Goal: Transaction & Acquisition: Obtain resource

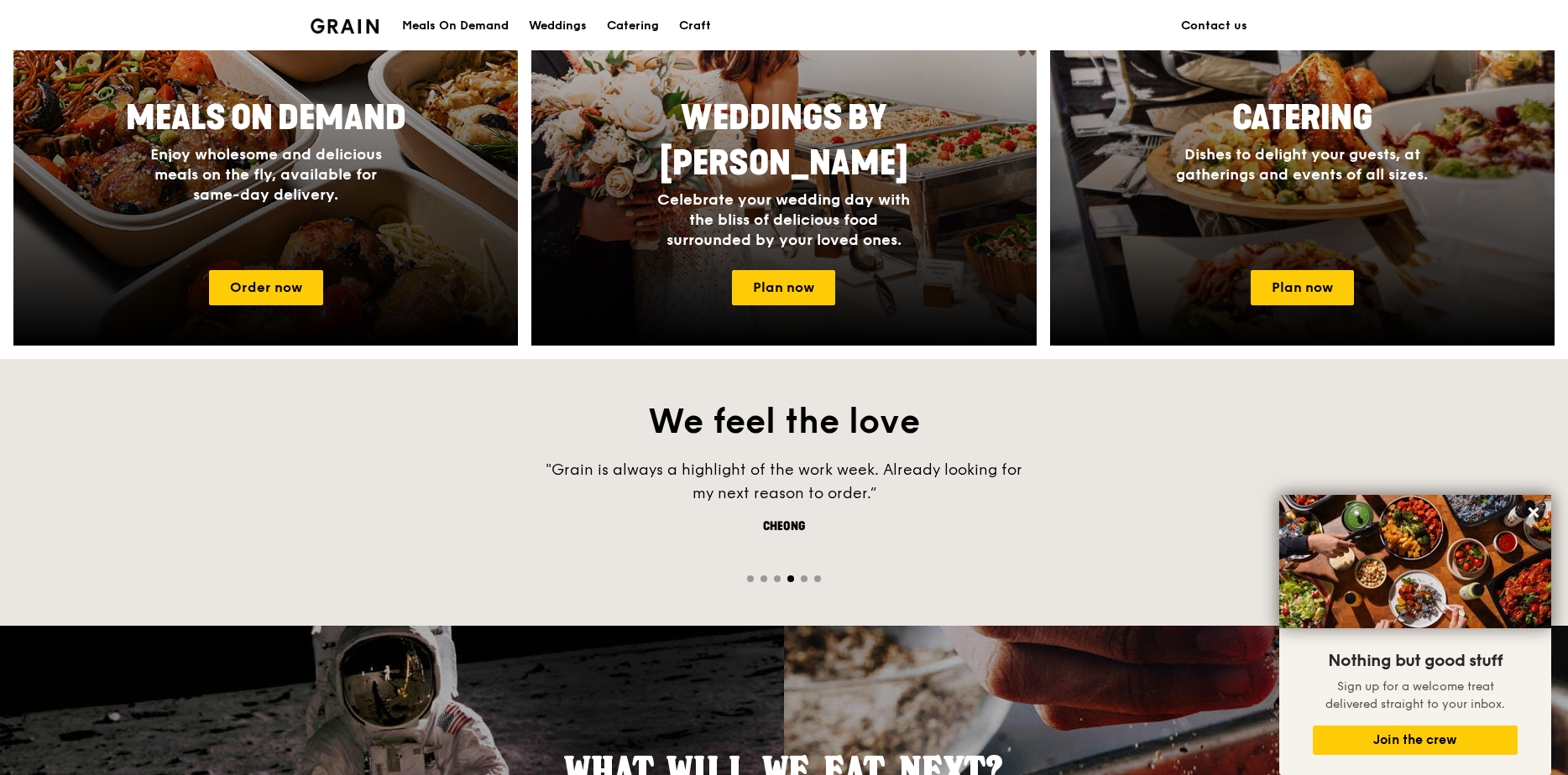
scroll to position [923, 0]
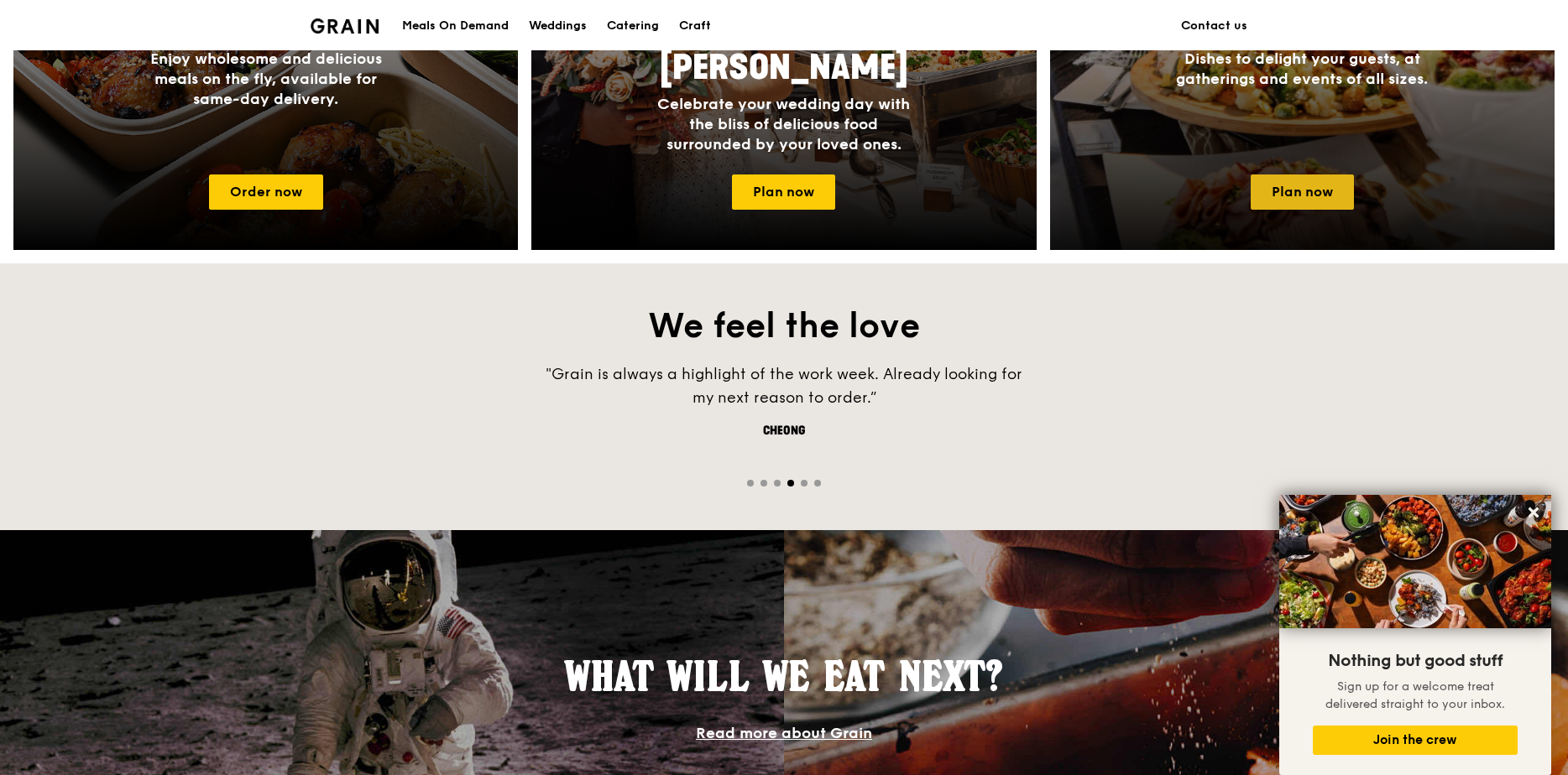
click at [1298, 185] on link "Plan now" at bounding box center [1302, 191] width 103 height 36
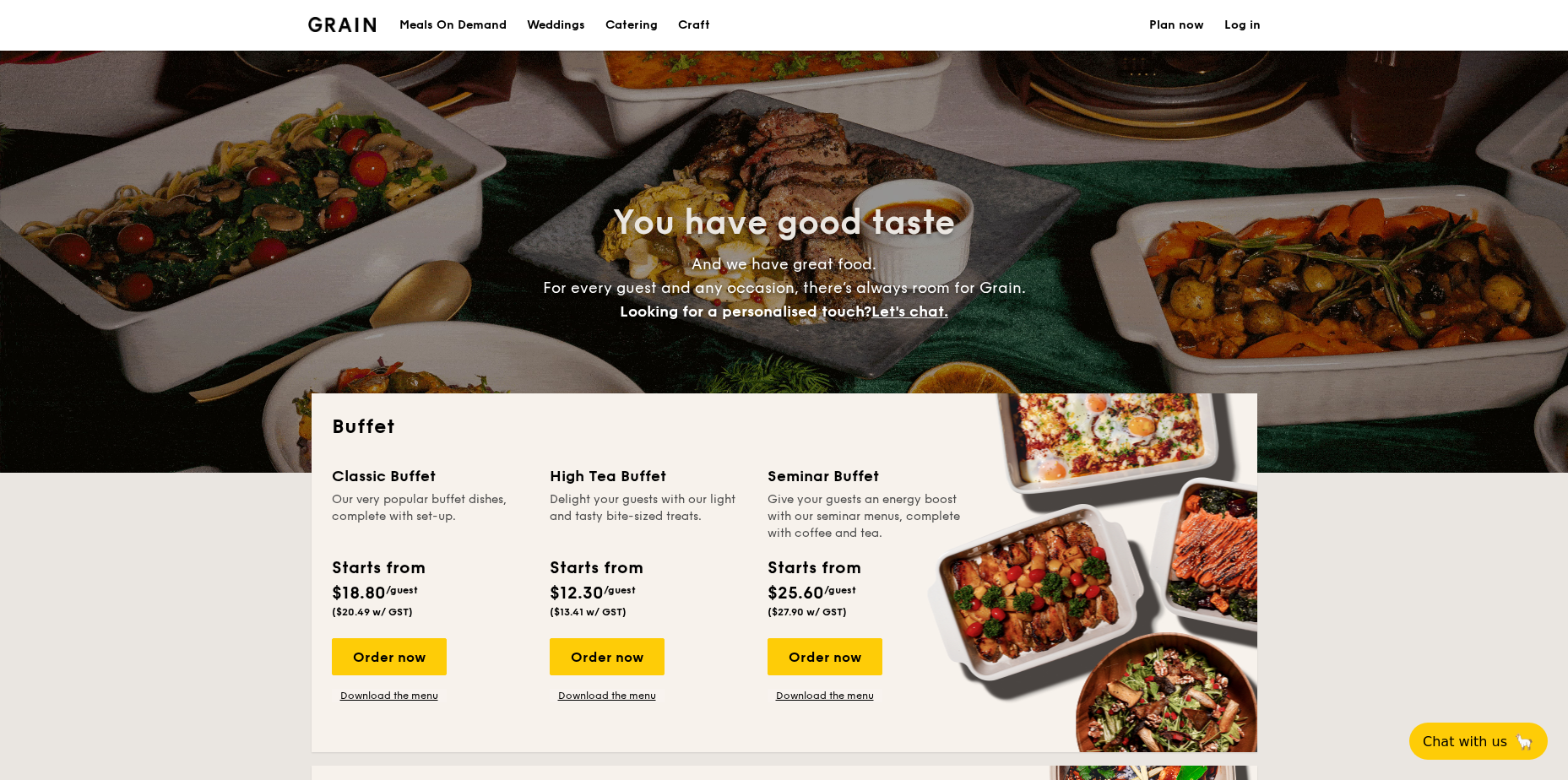
select select
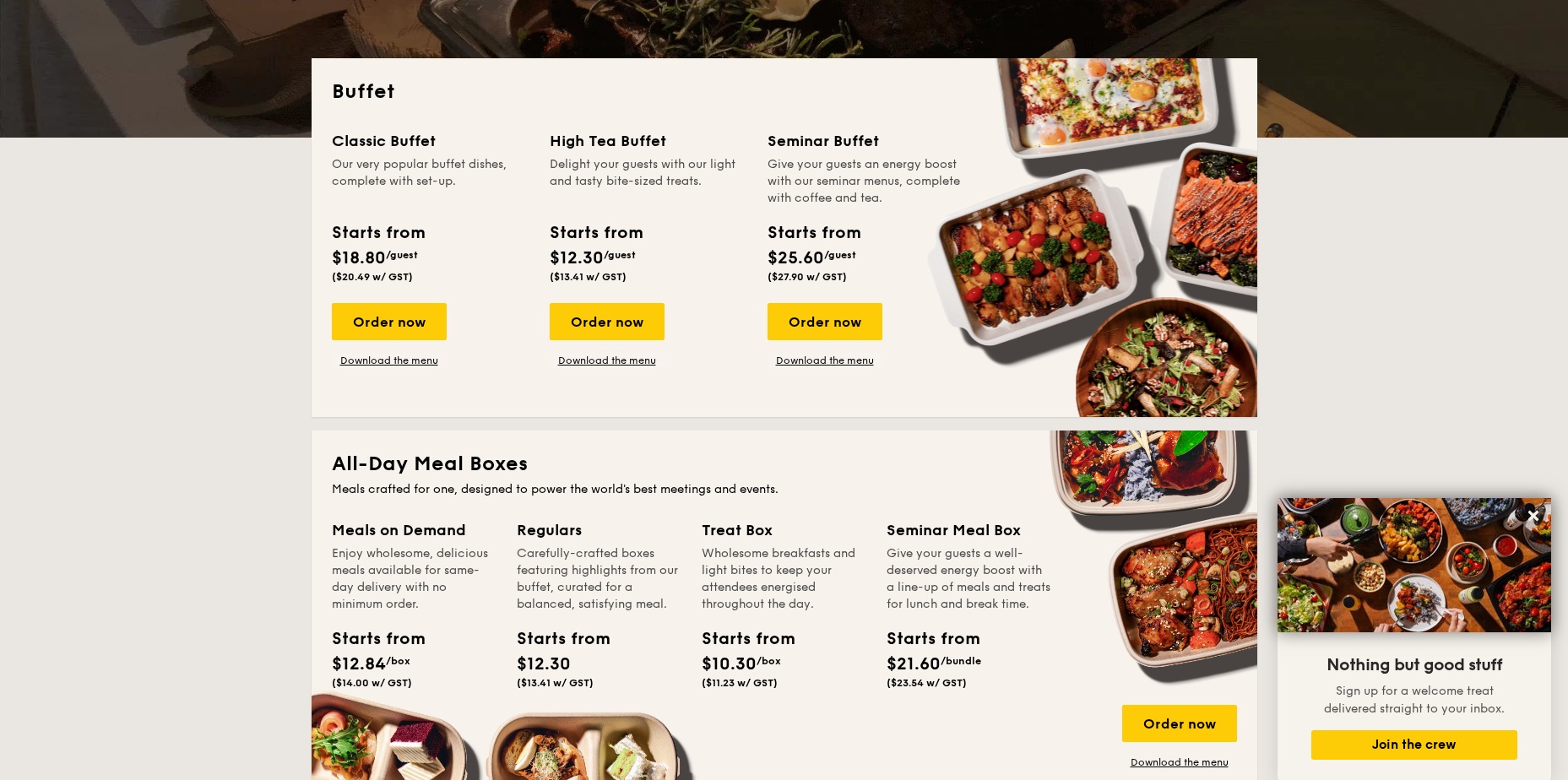
scroll to position [254, 0]
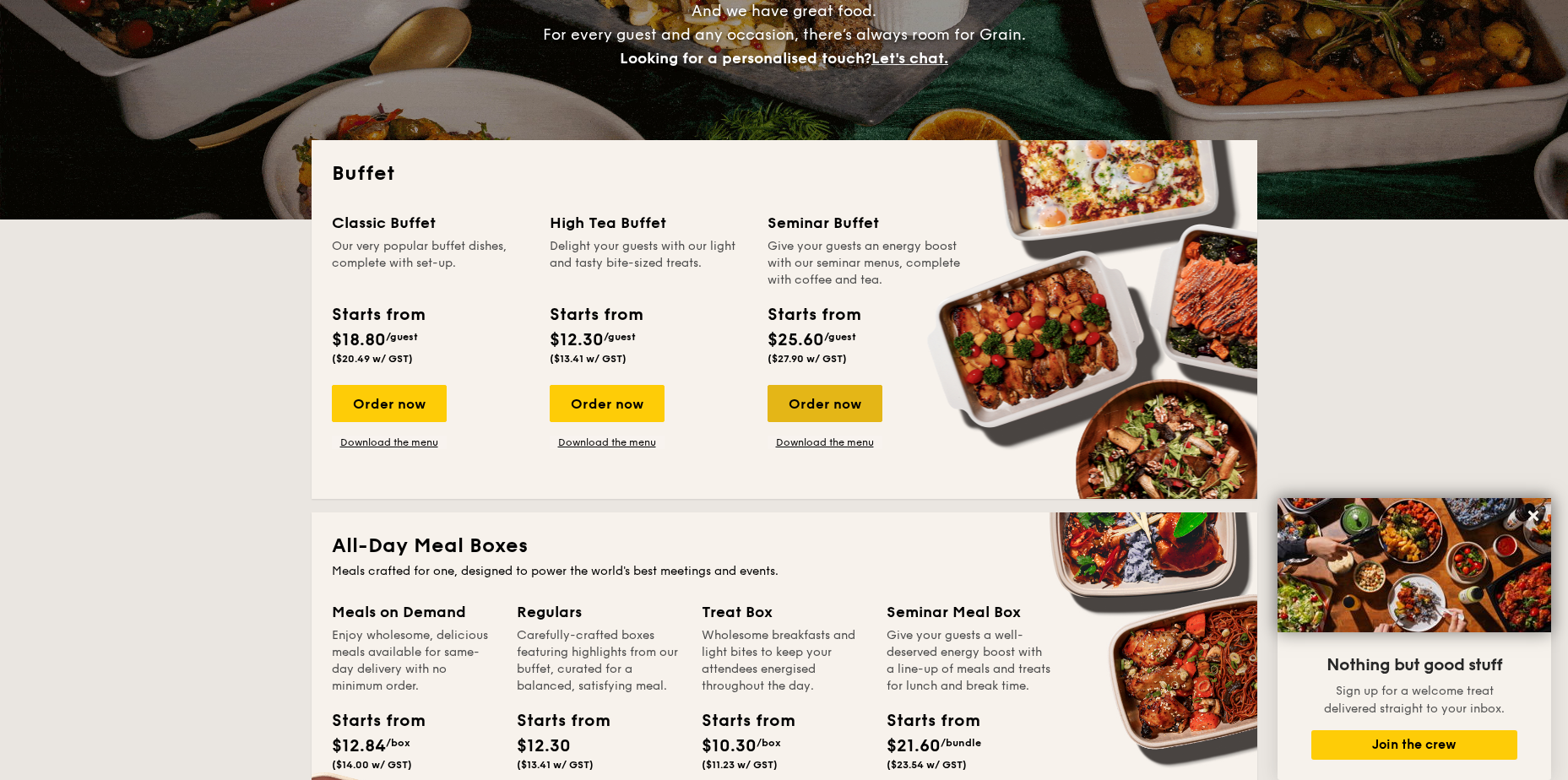
click at [825, 405] on div "Order now" at bounding box center [825, 404] width 115 height 37
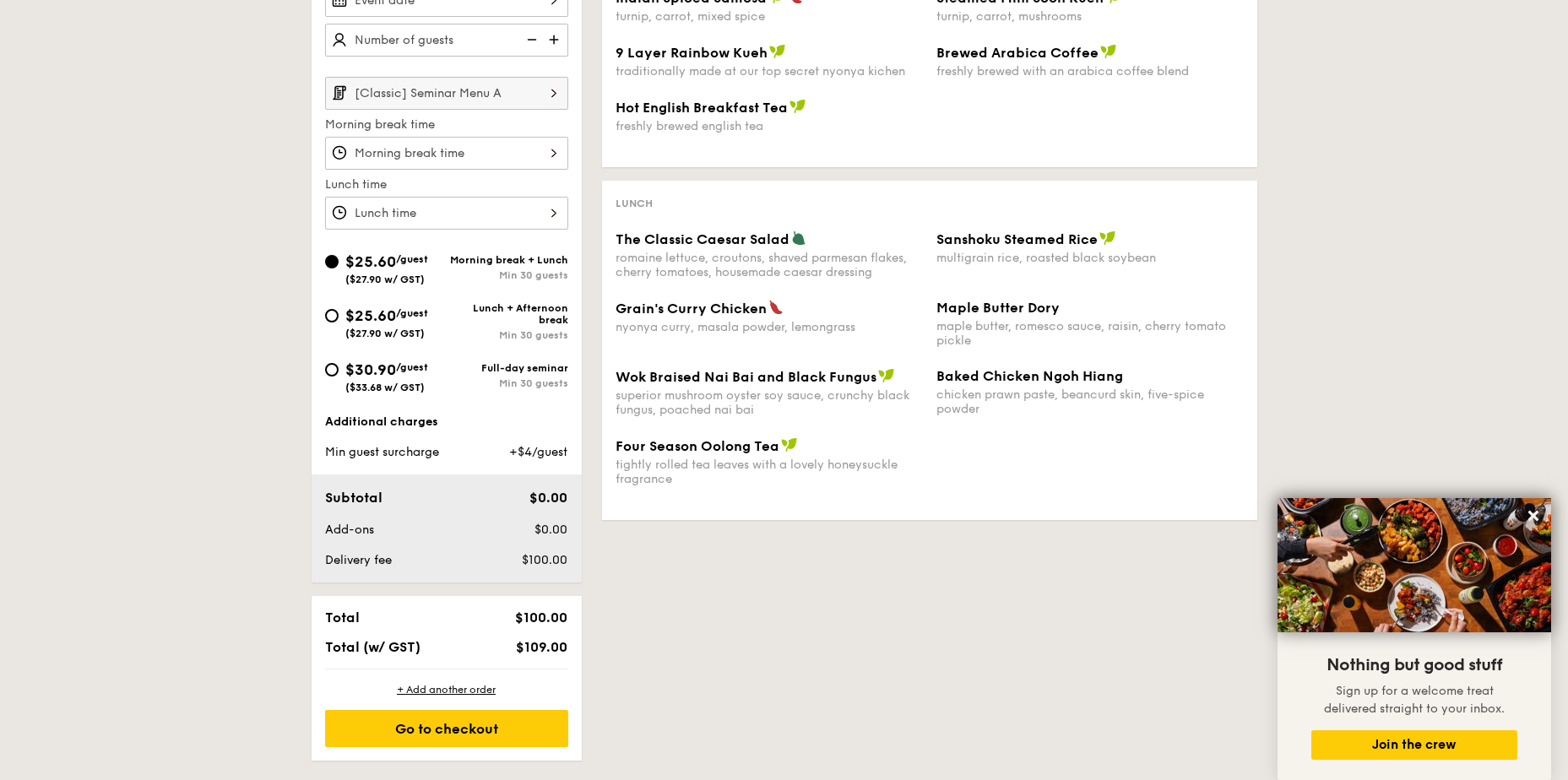
scroll to position [675, 0]
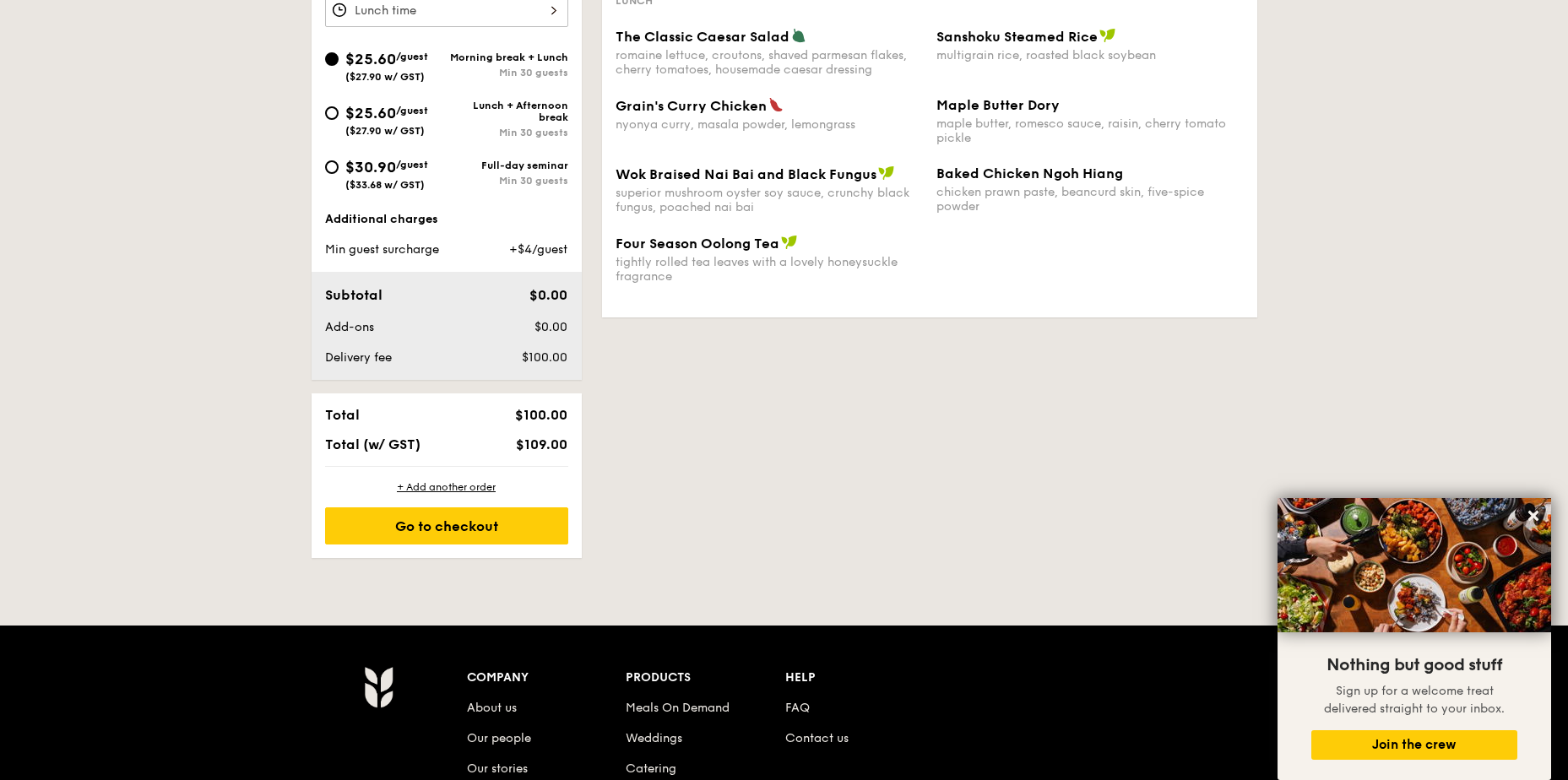
scroll to position [254, 0]
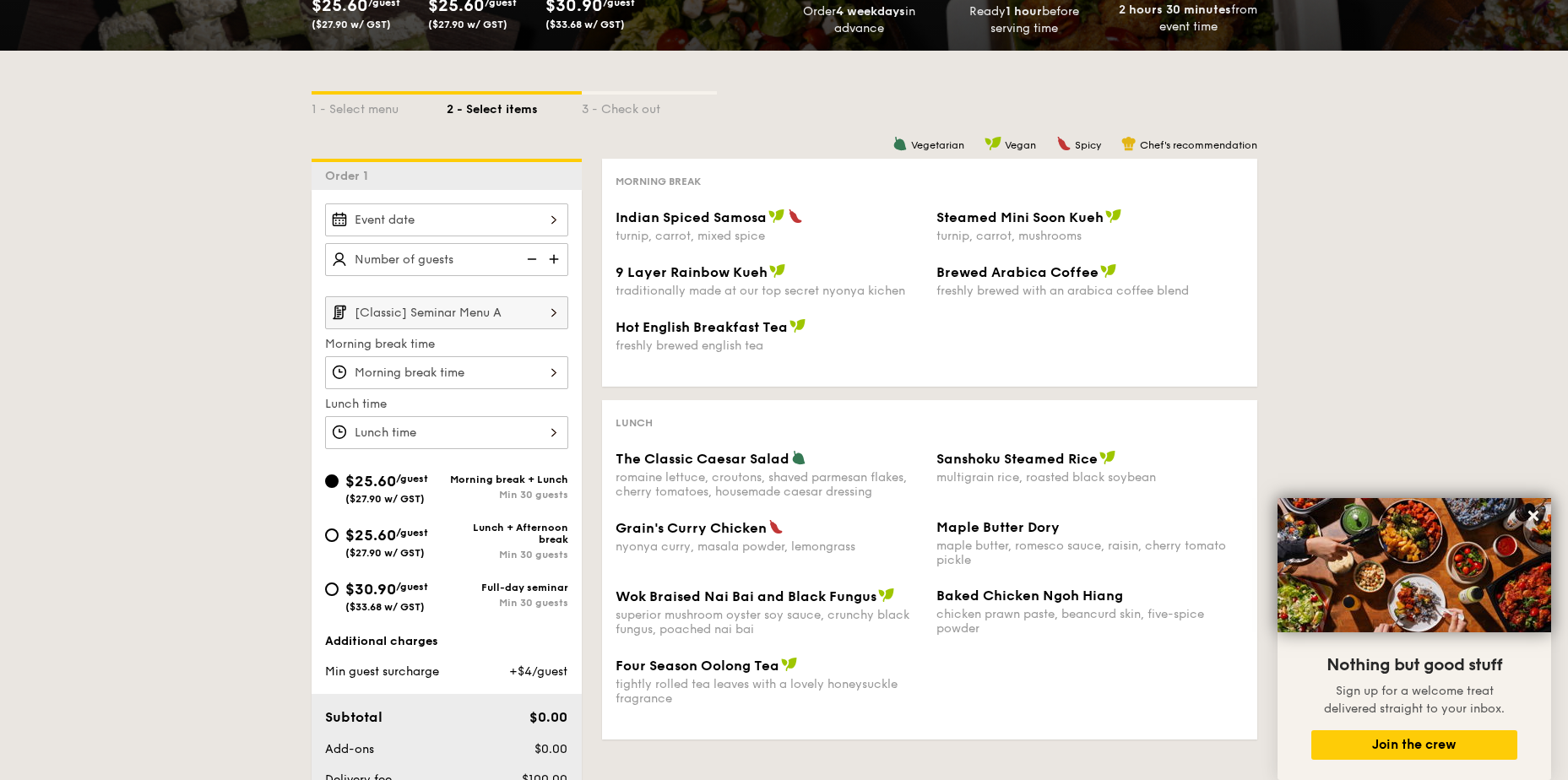
select select
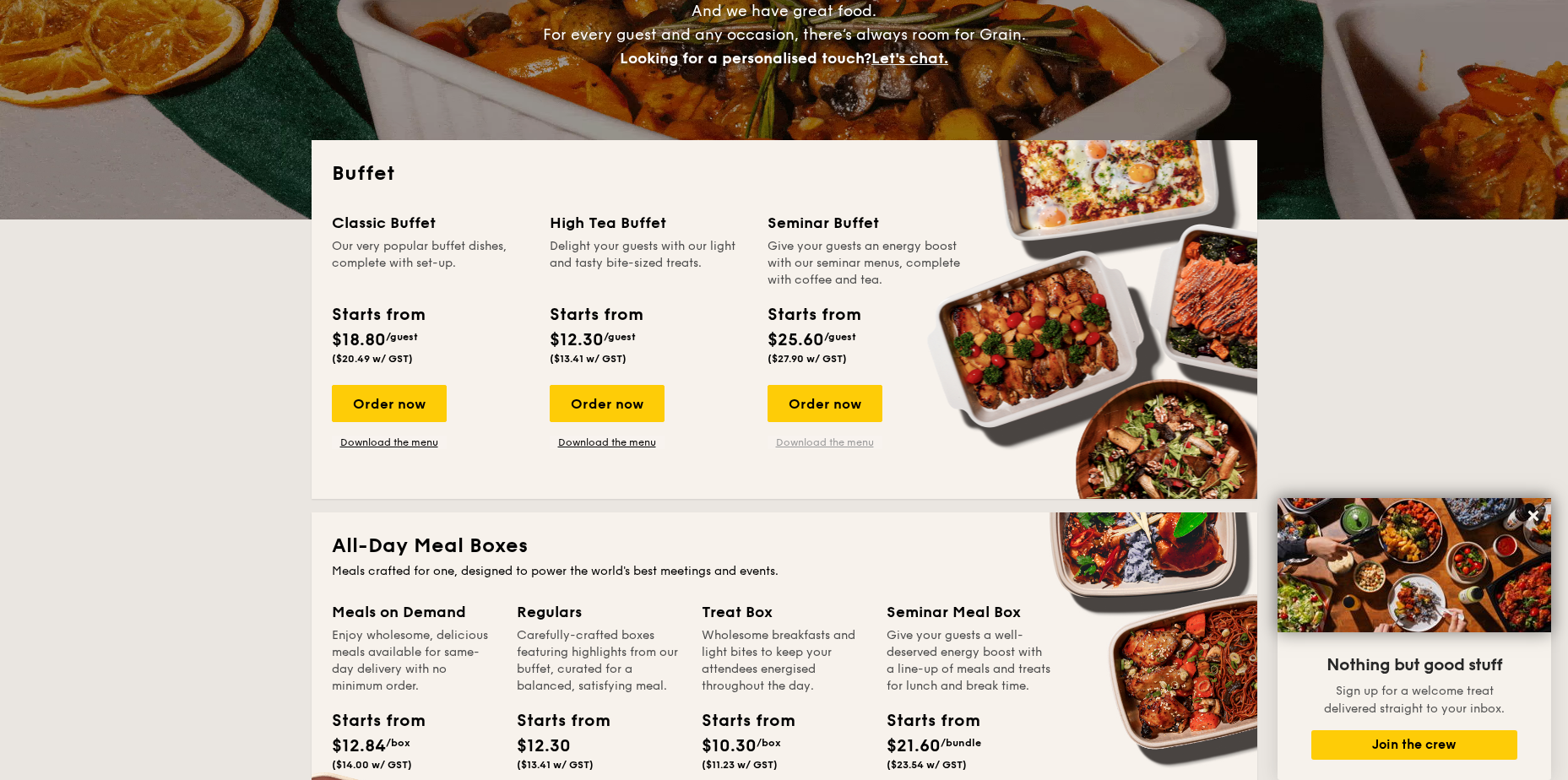
click at [857, 447] on link "Download the menu" at bounding box center [825, 442] width 115 height 14
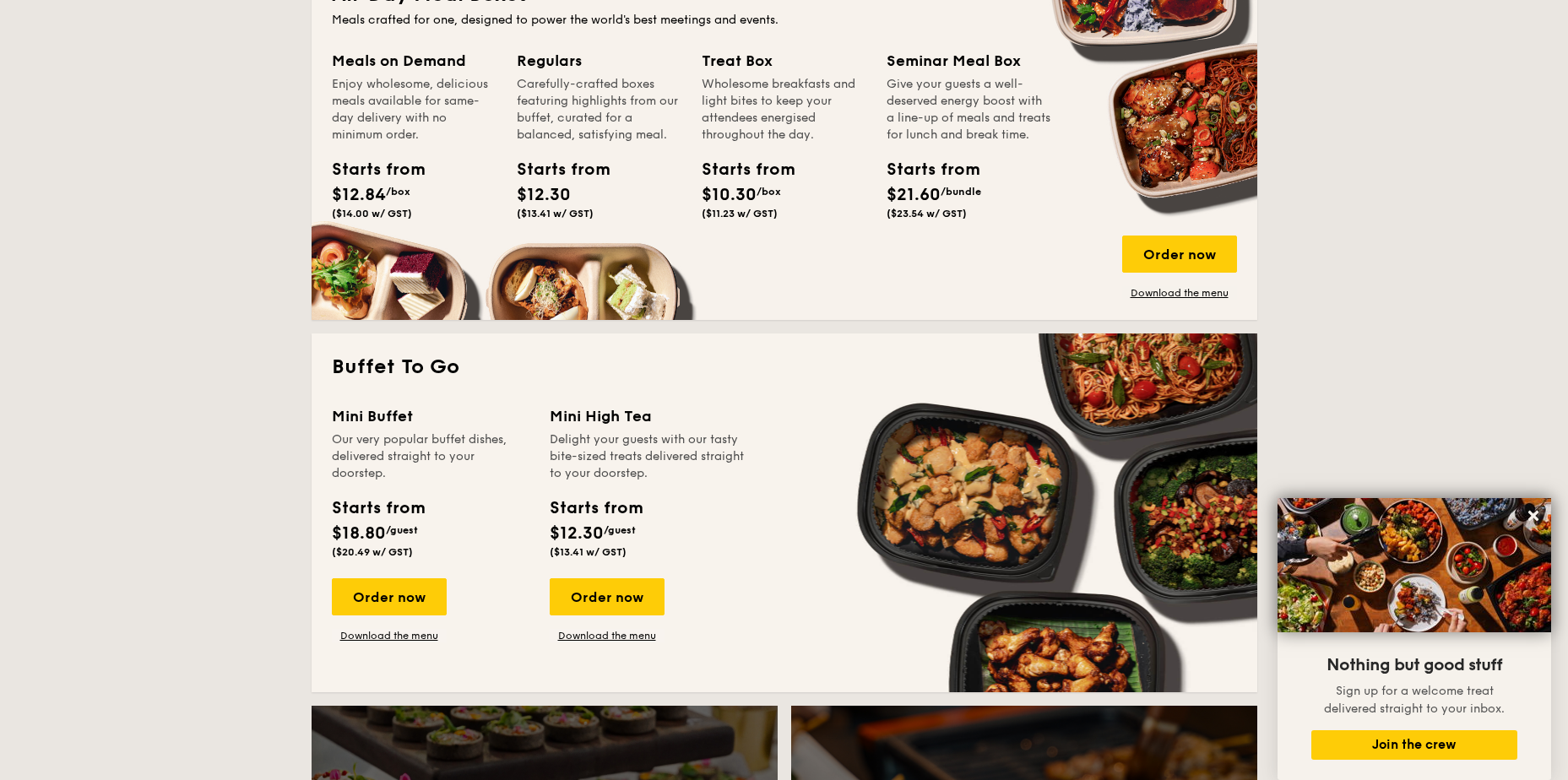
scroll to position [1182, 0]
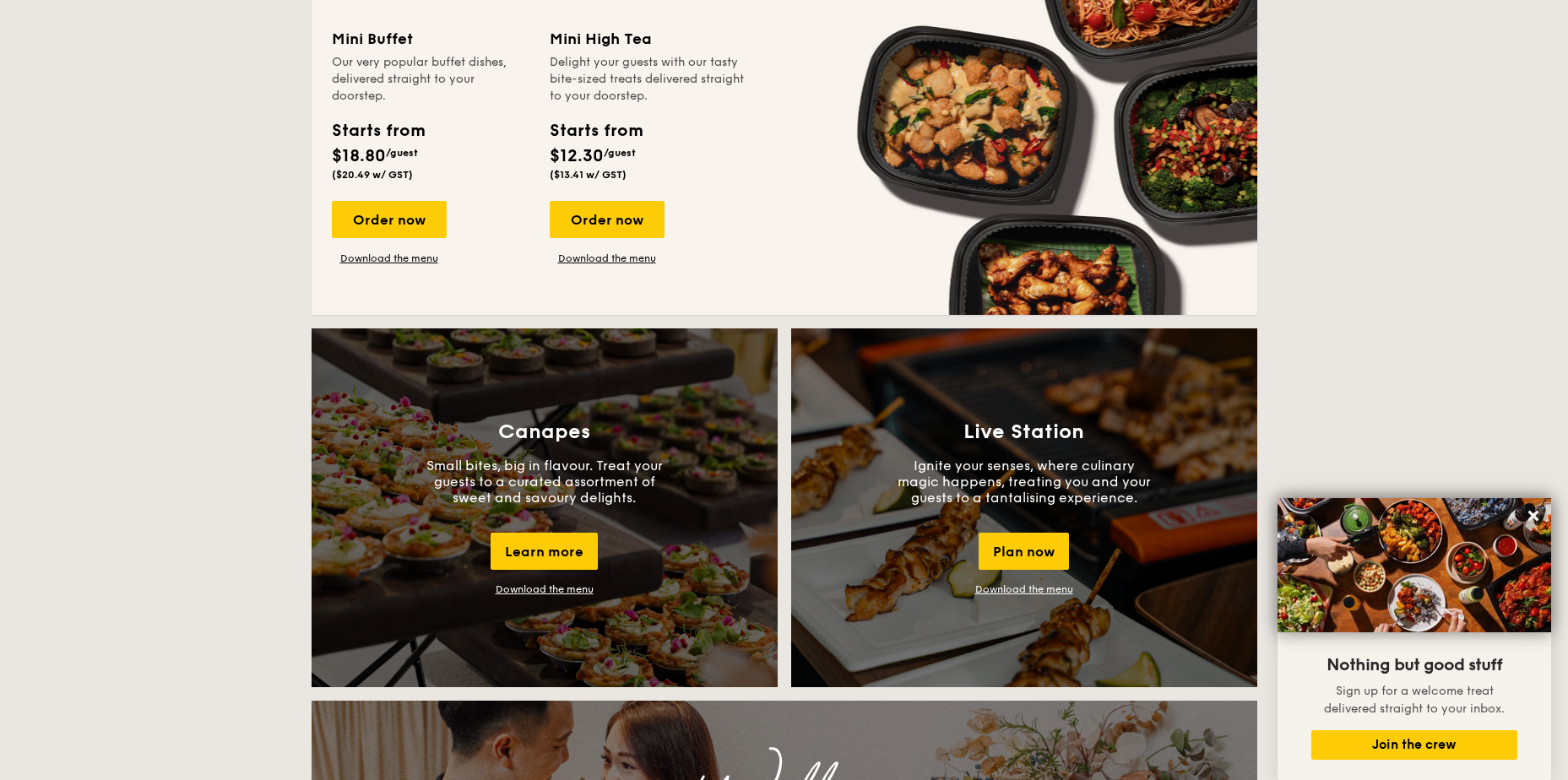
click at [572, 571] on div "Canapes Small bites, big in flavour. Treat your guests to a curated assortment …" at bounding box center [545, 507] width 467 height 359
click at [572, 583] on div "Canapes Small bites, big in flavour. Treat your guests to a curated assortment …" at bounding box center [545, 507] width 467 height 359
click at [571, 588] on link "Download the menu" at bounding box center [544, 589] width 98 height 12
